Goal: Find specific page/section: Find specific page/section

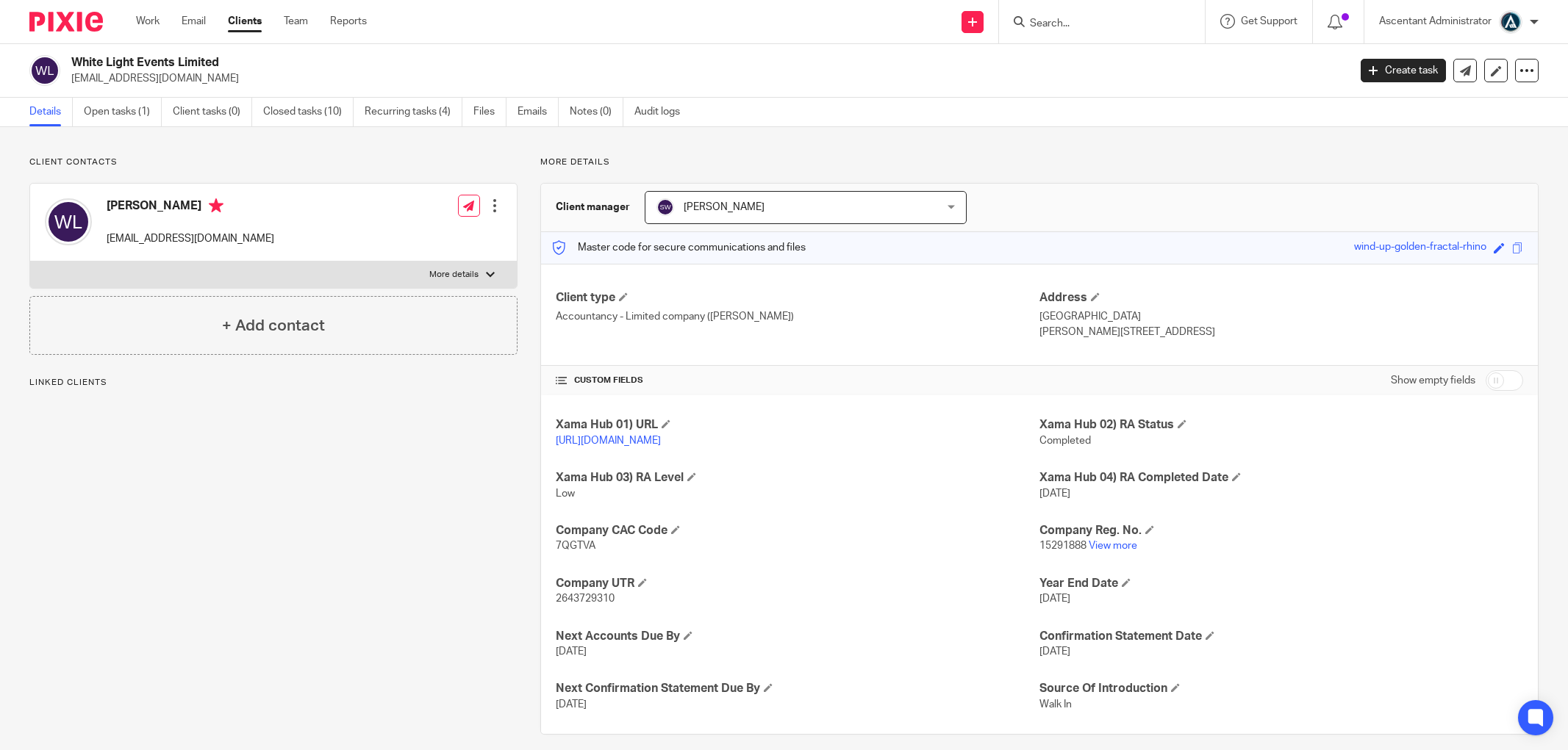
click at [1063, 14] on form at bounding box center [1106, 22] width 157 height 18
click at [1065, 17] on input "Search" at bounding box center [1094, 24] width 132 height 14
type input "whitel"
click at [1158, 60] on link at bounding box center [1150, 63] width 249 height 34
click at [127, 102] on link "Open tasks (1)" at bounding box center [122, 112] width 78 height 29
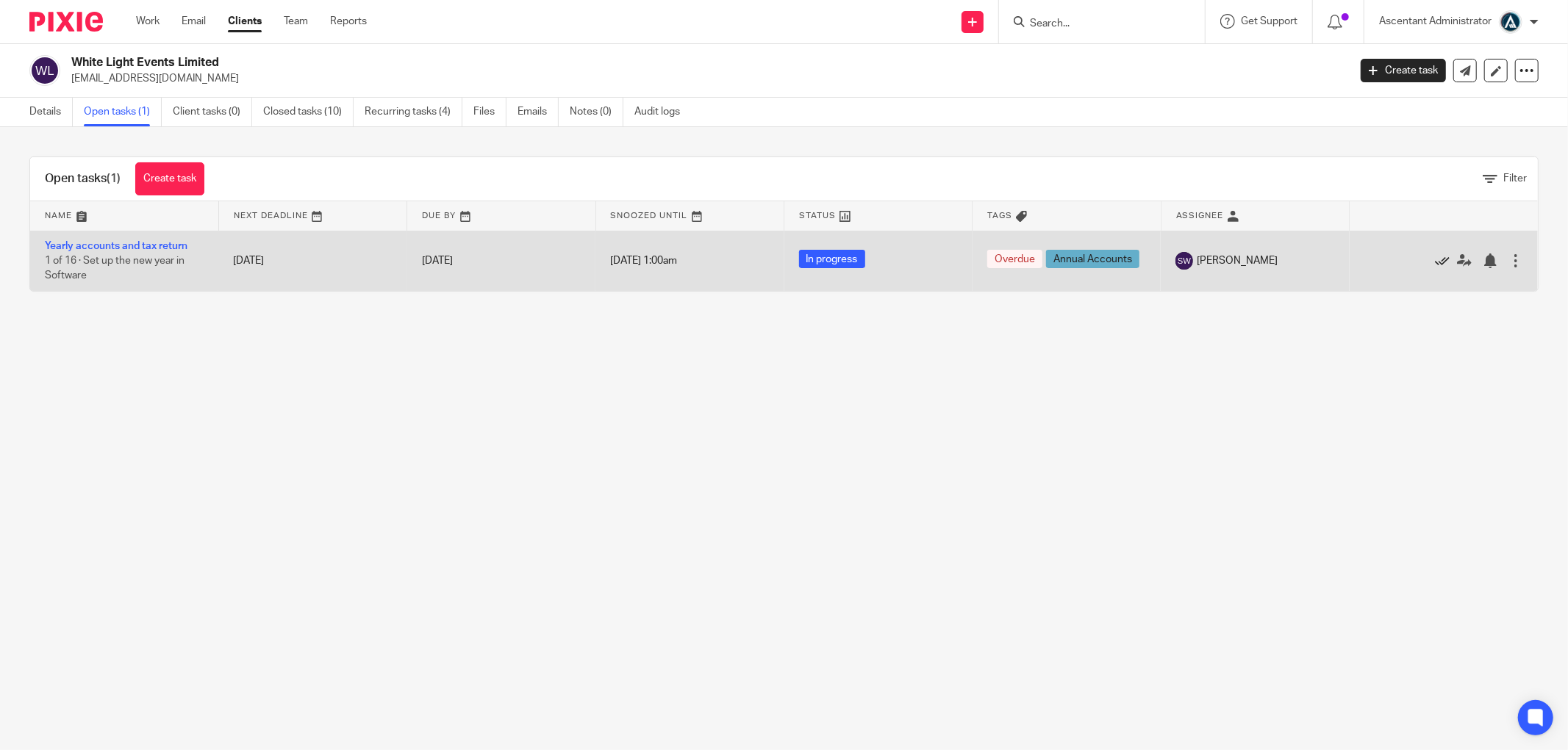
click at [1435, 258] on icon at bounding box center [1442, 260] width 15 height 15
